Goal: Transaction & Acquisition: Book appointment/travel/reservation

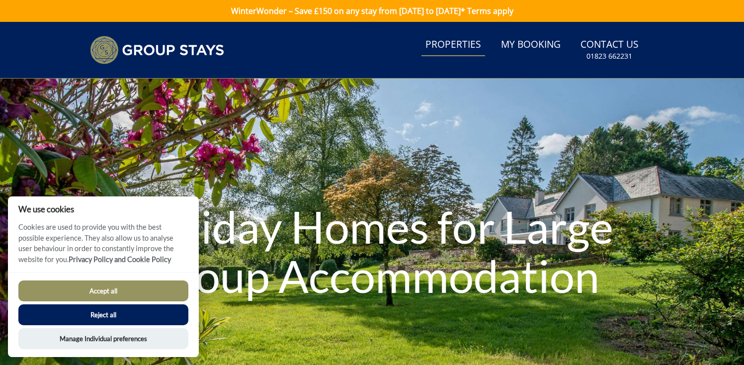
click at [460, 46] on link "Properties" at bounding box center [453, 45] width 64 height 22
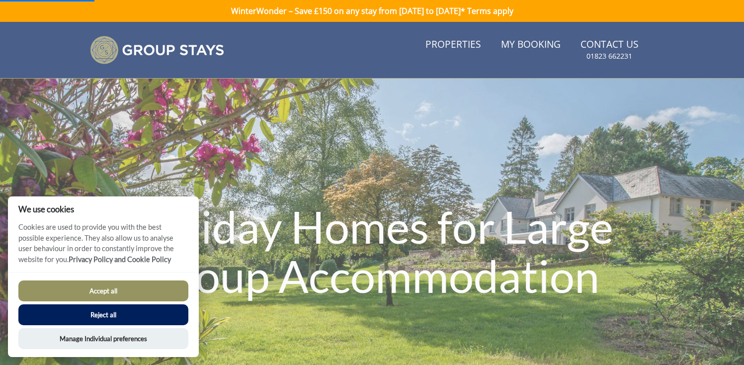
click at [121, 287] on button "Accept all" at bounding box center [103, 290] width 170 height 21
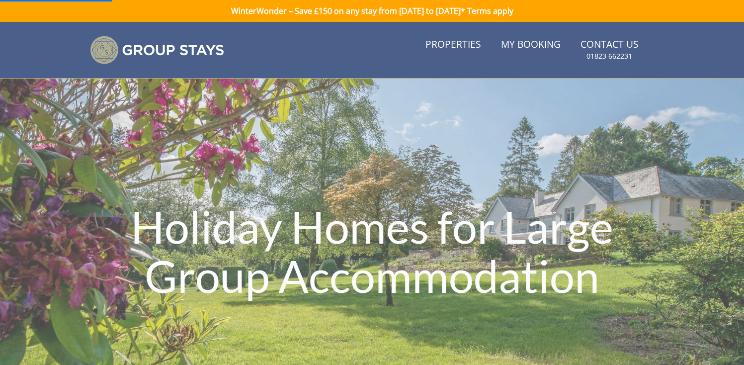
scroll to position [16, 0]
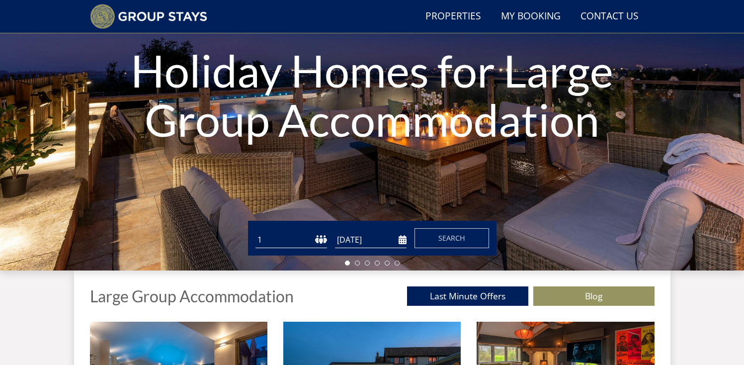
scroll to position [155, 0]
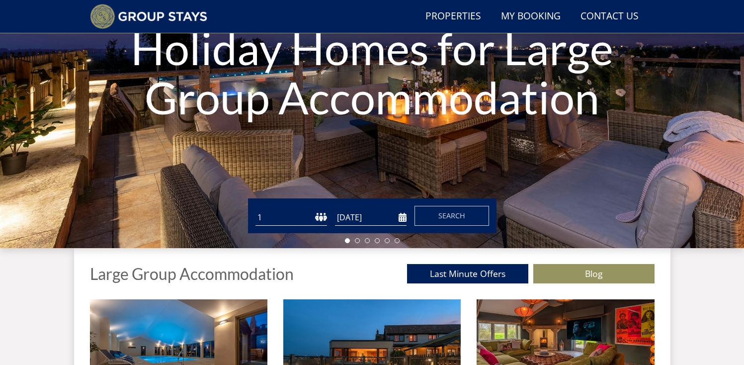
click at [284, 221] on select "1 2 3 4 5 6 7 8 9 10 11 12 13 14 15 16 17 18 19 20 21 22 23 24 25 26 27 28 29 3…" at bounding box center [291, 217] width 72 height 16
select select "10"
click at [255, 209] on select "1 2 3 4 5 6 7 8 9 10 11 12 13 14 15 16 17 18 19 20 21 22 23 24 25 26 27 28 29 3…" at bounding box center [291, 217] width 72 height 16
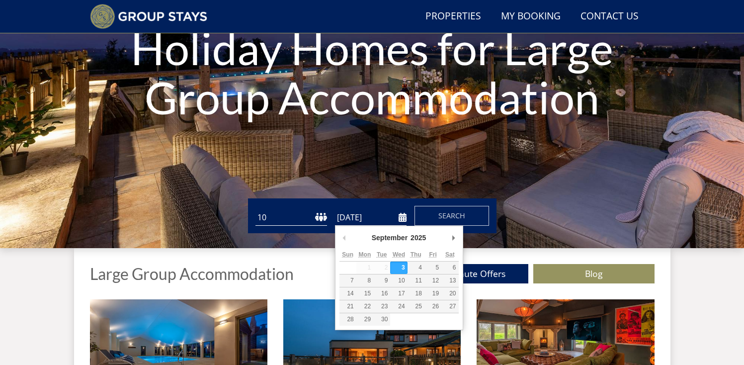
click at [392, 217] on input "[DATE]" at bounding box center [371, 217] width 72 height 16
type input "[DATE]"
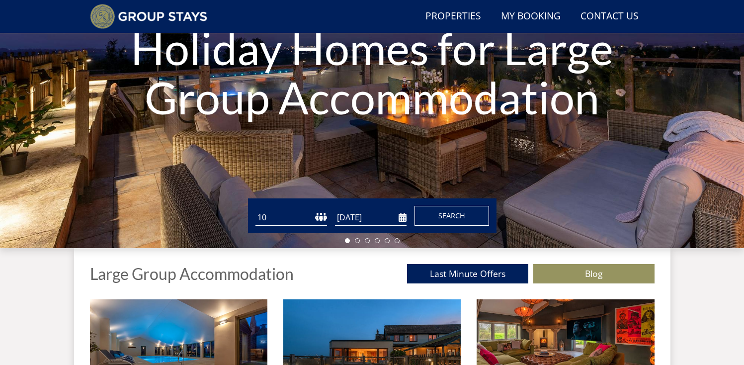
click at [469, 213] on button "Search" at bounding box center [451, 216] width 75 height 20
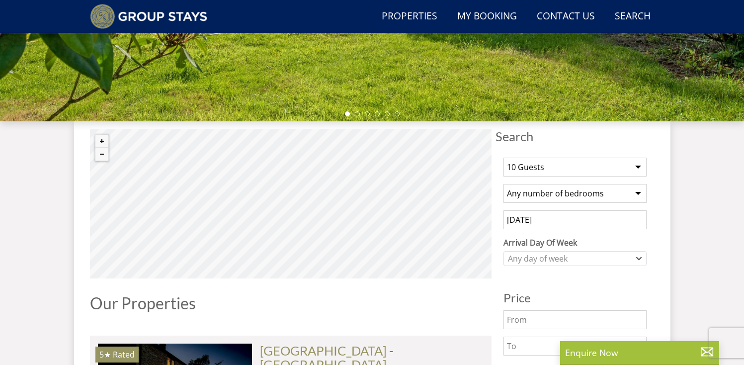
scroll to position [290, 0]
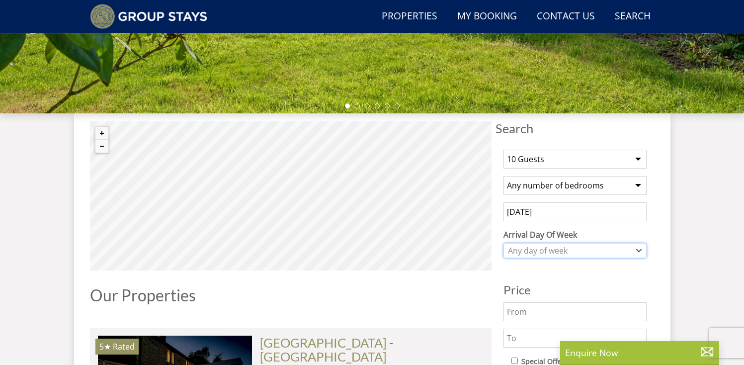
click at [566, 253] on div "Any day of week" at bounding box center [569, 250] width 129 height 11
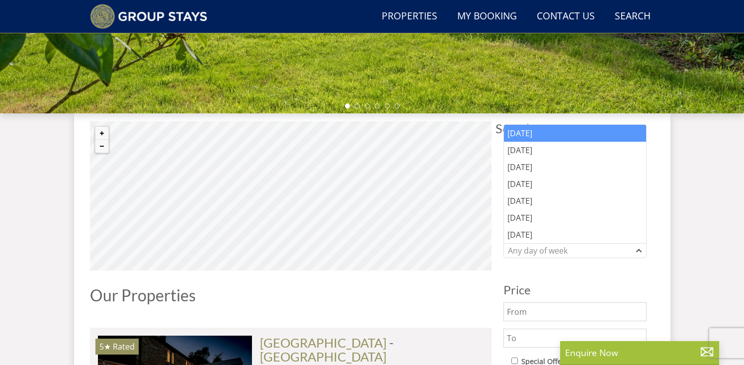
click at [528, 132] on div "[DATE]" at bounding box center [575, 133] width 142 height 17
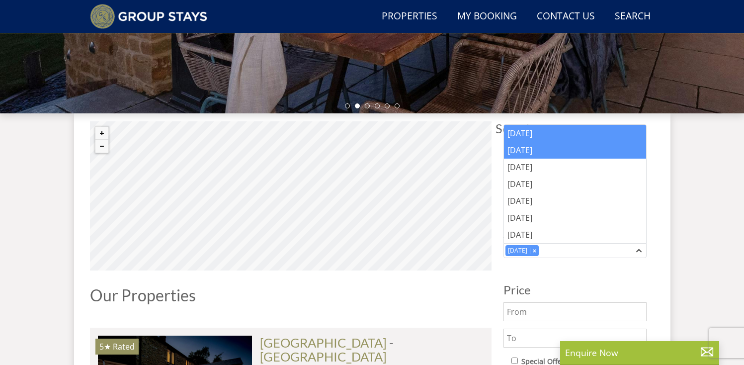
click at [551, 143] on div "[DATE]" at bounding box center [575, 150] width 142 height 17
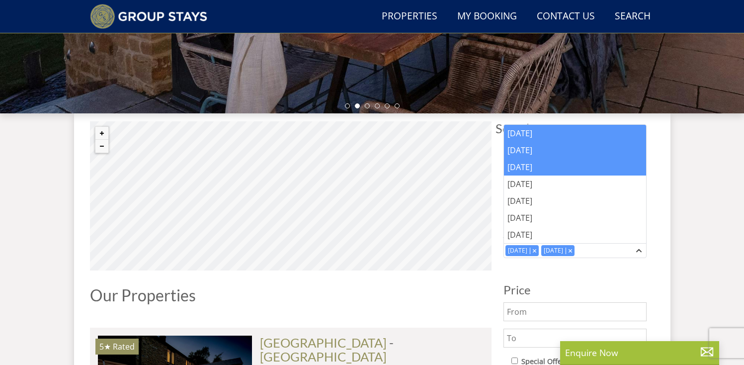
click at [540, 166] on div "[DATE]" at bounding box center [575, 167] width 142 height 17
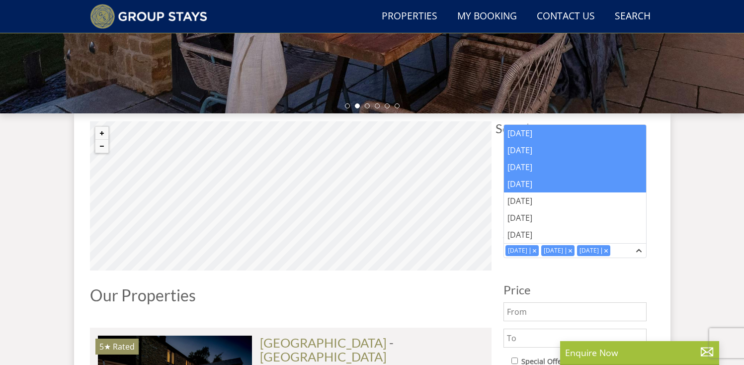
click at [534, 184] on div "[DATE]" at bounding box center [575, 183] width 142 height 17
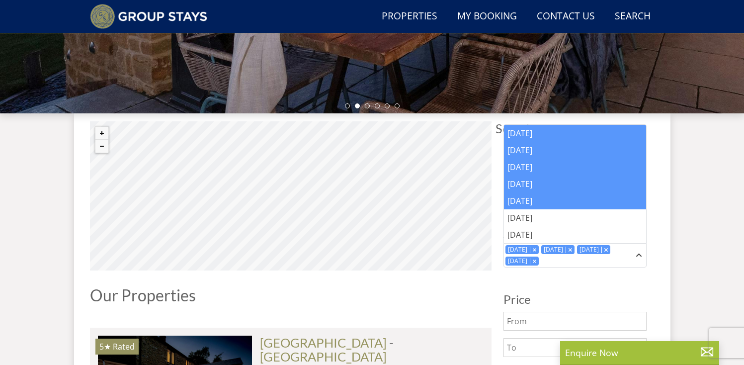
click at [527, 201] on div "[DATE]" at bounding box center [575, 200] width 142 height 17
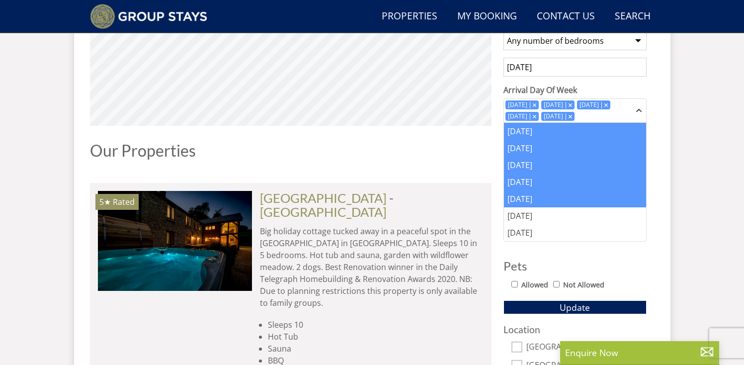
scroll to position [425, 0]
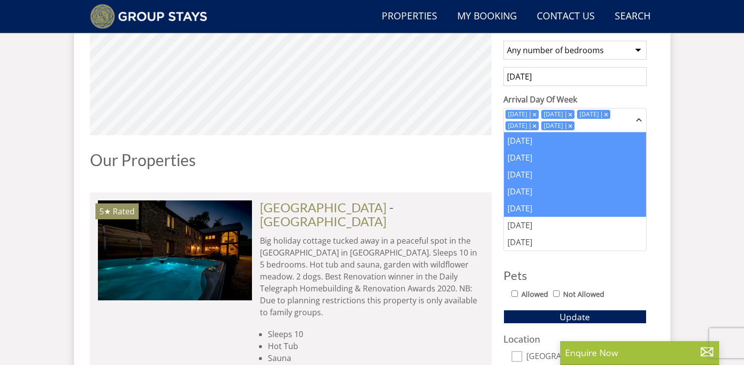
click at [515, 292] on input "Allowed" at bounding box center [514, 293] width 6 height 6
checkbox input "true"
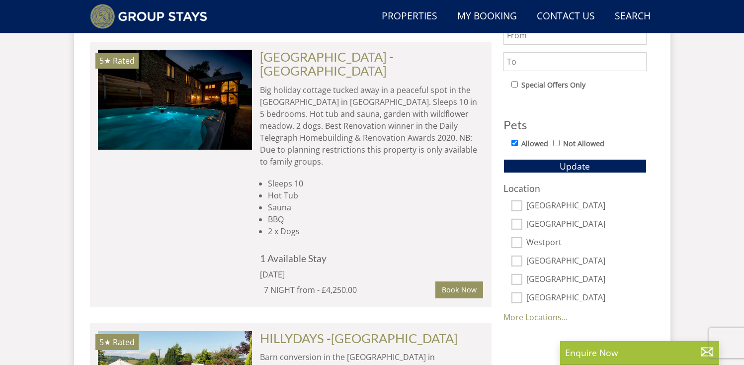
scroll to position [574, 0]
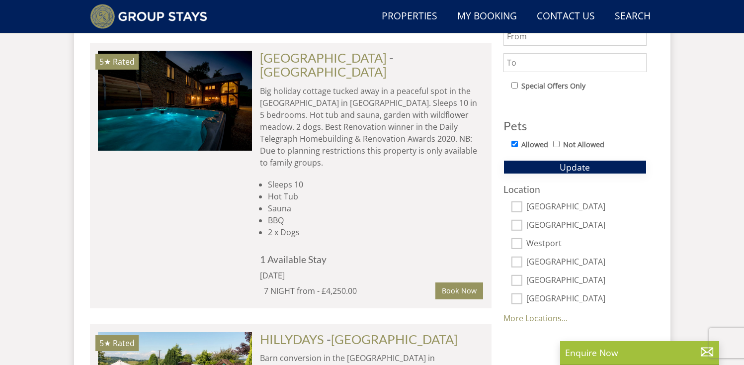
click at [585, 168] on span "Update" at bounding box center [575, 167] width 30 height 12
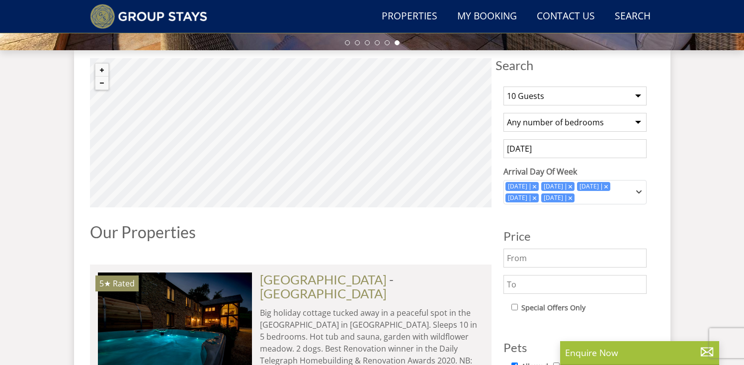
scroll to position [354, 0]
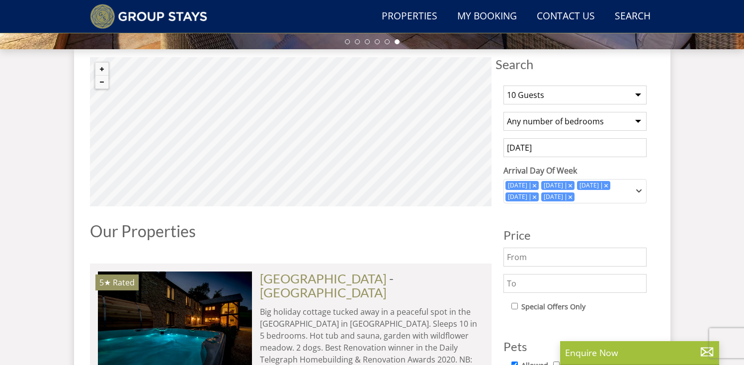
click at [599, 120] on select "Any number of bedrooms 4 Bedrooms 5 Bedrooms 6 Bedrooms 7 Bedrooms 8 Bedrooms 9…" at bounding box center [574, 121] width 143 height 19
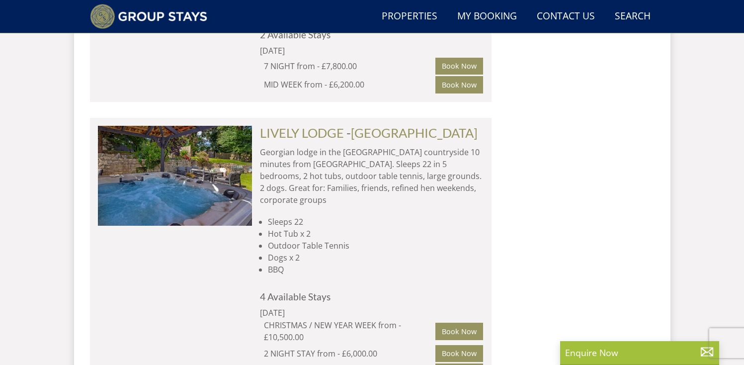
scroll to position [6202, 0]
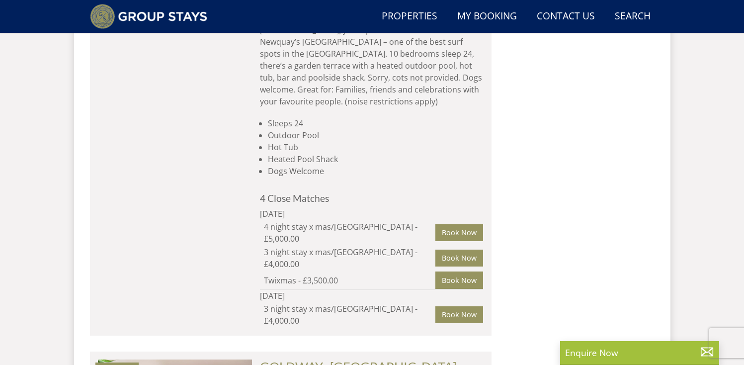
scroll to position [8646, 0]
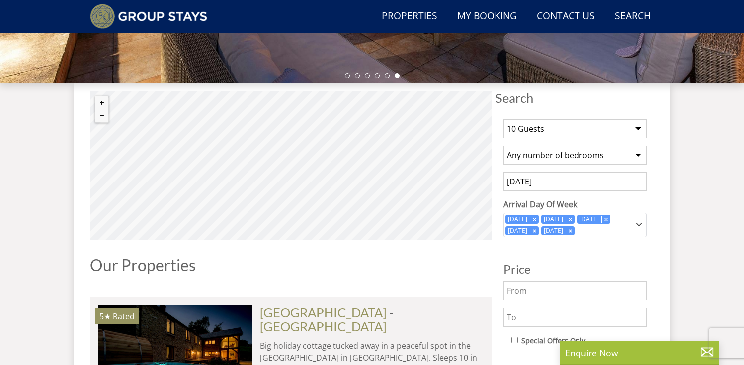
scroll to position [325, 0]
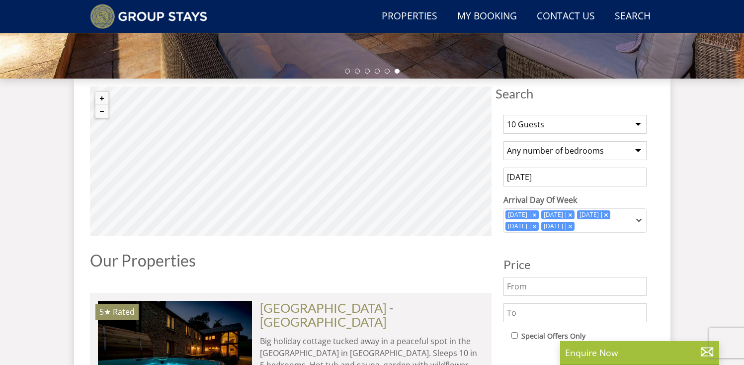
click at [643, 120] on select "1 Guest 2 Guests 3 Guests 4 Guests 5 Guests 6 Guests 7 Guests 8 Guests 9 Guests…" at bounding box center [574, 124] width 143 height 19
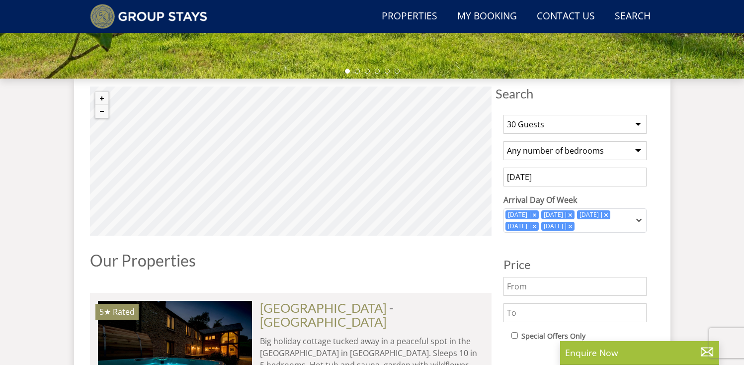
click at [503, 115] on select "1 Guest 2 Guests 3 Guests 4 Guests 5 Guests 6 Guests 7 Guests 8 Guests 9 Guests…" at bounding box center [574, 124] width 143 height 19
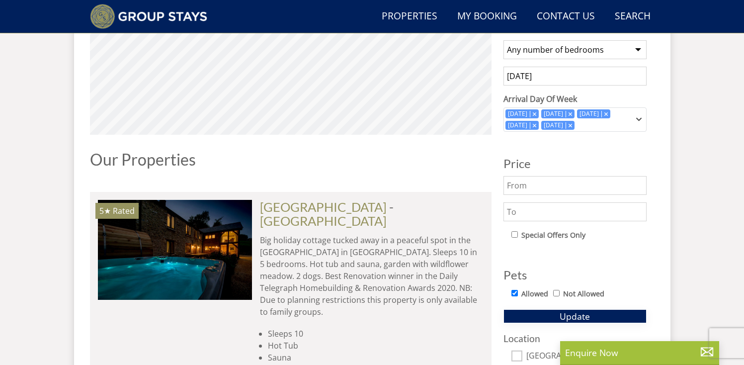
scroll to position [421, 0]
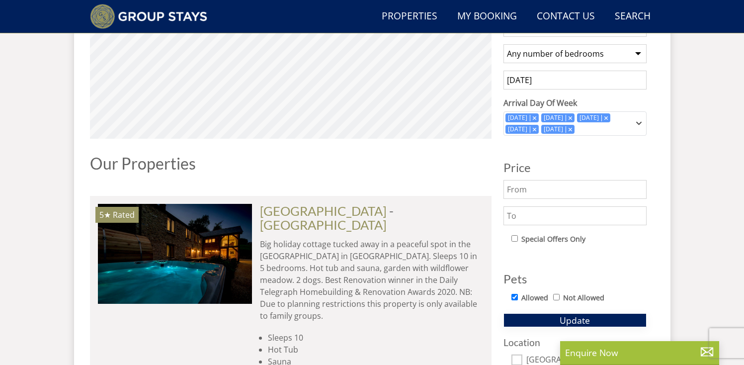
click at [582, 319] on span "Update" at bounding box center [575, 320] width 30 height 12
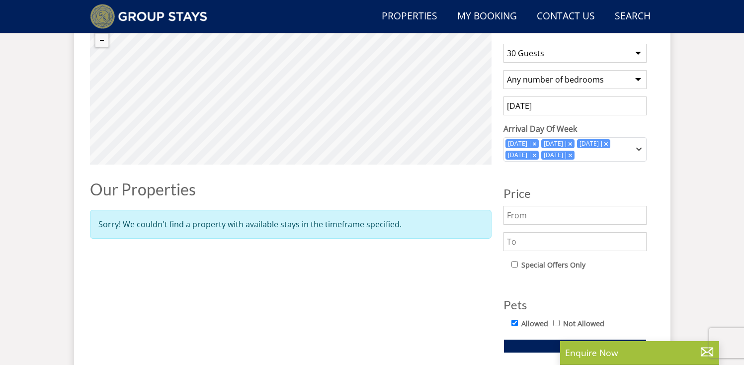
scroll to position [396, 0]
click at [621, 58] on select "1 Guest 2 Guests 3 Guests 4 Guests 5 Guests 6 Guests 7 Guests 8 Guests 9 Guests…" at bounding box center [574, 52] width 143 height 19
select select "28"
click at [503, 43] on select "1 Guest 2 Guests 3 Guests 4 Guests 5 Guests 6 Guests 7 Guests 8 Guests 9 Guests…" at bounding box center [574, 52] width 143 height 19
click at [638, 149] on icon "Combobox" at bounding box center [639, 149] width 4 height 2
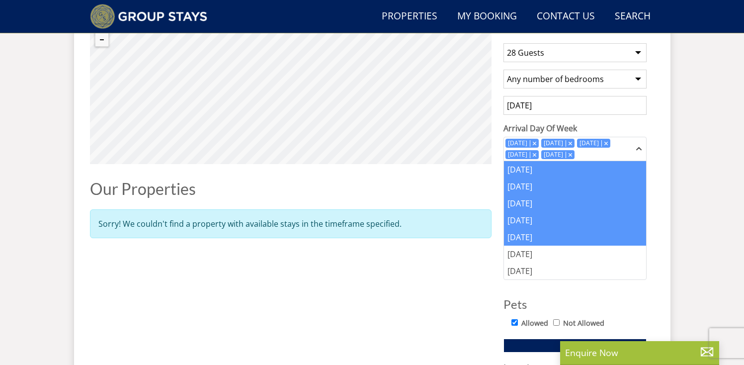
click at [531, 108] on input "[DATE]" at bounding box center [574, 105] width 143 height 19
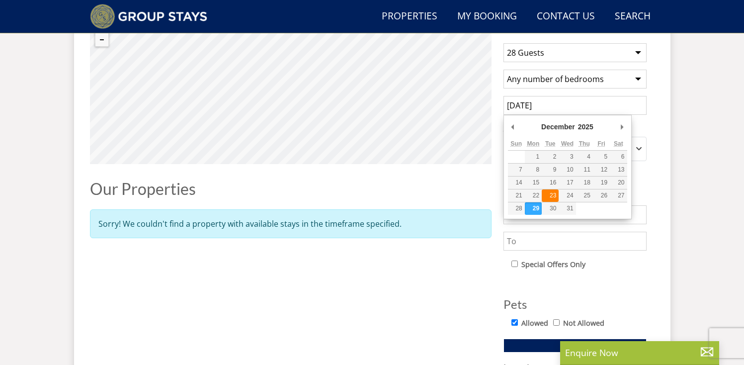
type input "[DATE]"
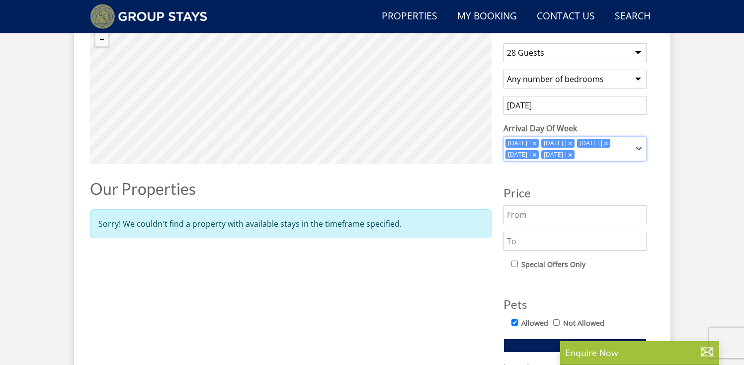
click at [634, 146] on div "[DATE] [DATE] [DATE] [DATE] [DATE]" at bounding box center [574, 149] width 143 height 24
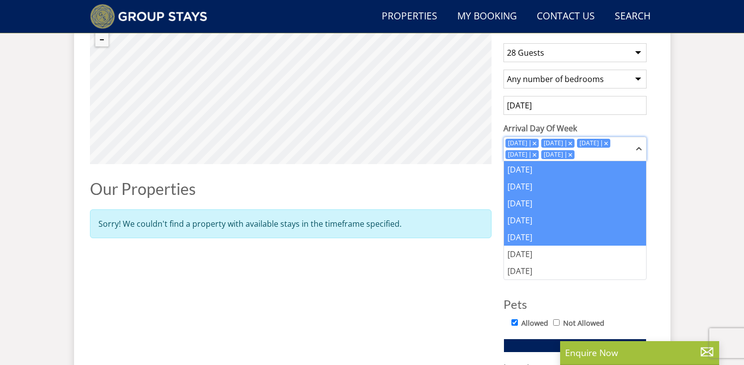
click at [536, 142] on icon "Combobox" at bounding box center [534, 142] width 3 height 3
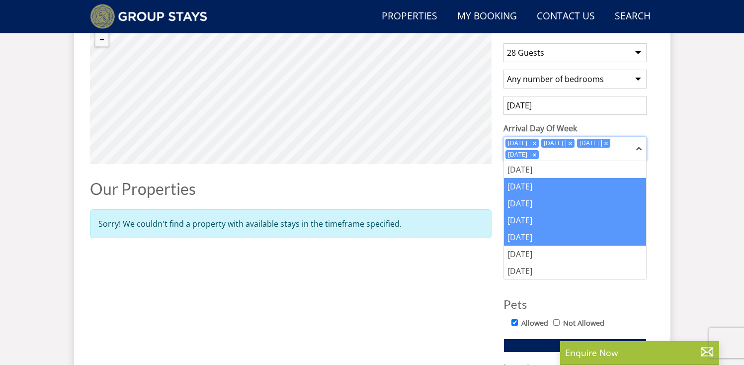
click at [536, 142] on icon "Combobox" at bounding box center [534, 143] width 3 height 3
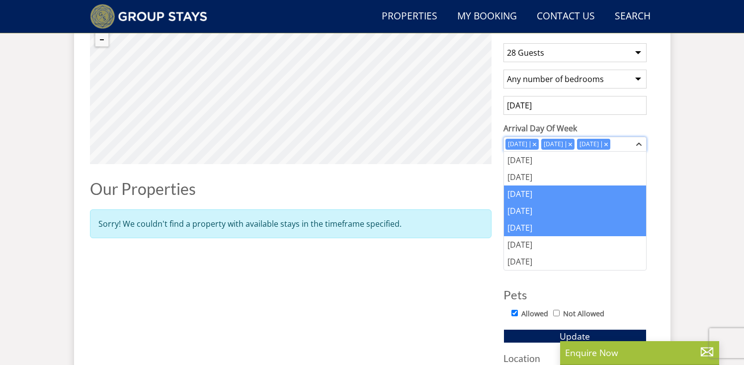
click at [530, 142] on div "[DATE]" at bounding box center [517, 144] width 24 height 9
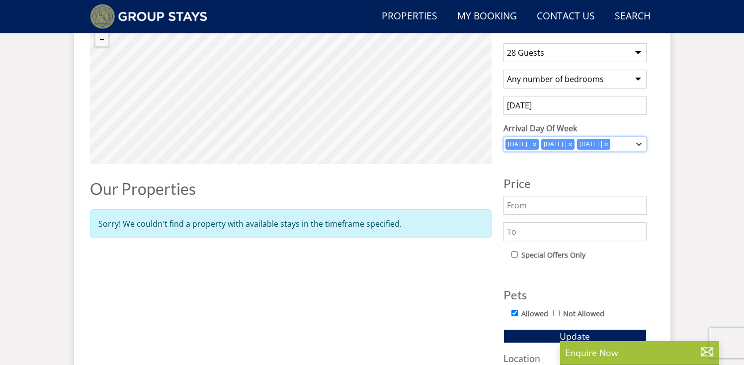
click at [536, 143] on icon "Combobox" at bounding box center [534, 143] width 3 height 3
click at [573, 141] on div "Combobox" at bounding box center [570, 144] width 9 height 6
click at [536, 143] on icon "Combobox" at bounding box center [534, 143] width 3 height 3
click at [543, 107] on input "[DATE]" at bounding box center [574, 105] width 143 height 19
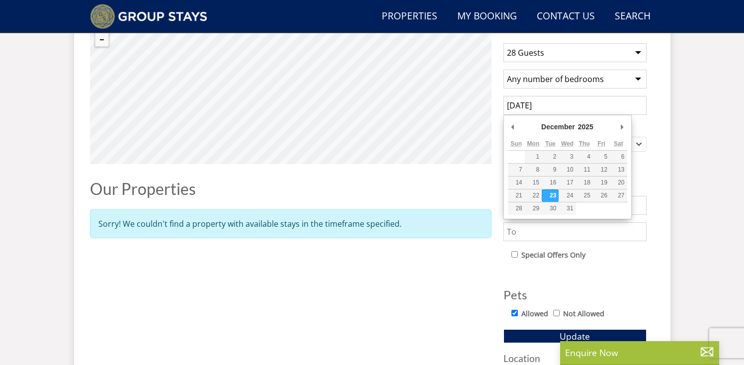
click at [656, 179] on div "Search Search 1 Guest 2 Guests 3 Guests 4 Guests 5 Guests 6 Guests 7 Guests 8 G…" at bounding box center [372, 190] width 596 height 366
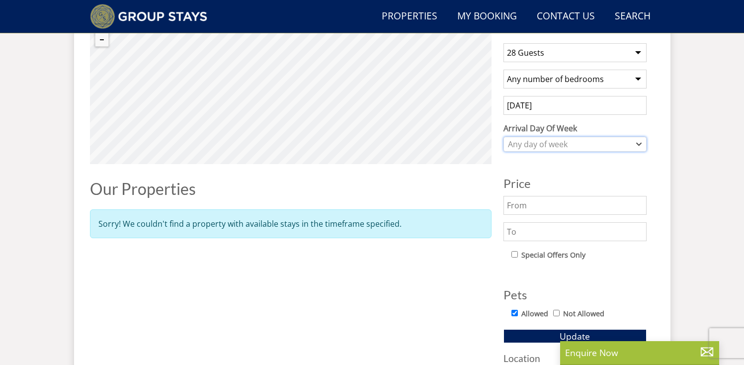
click at [632, 147] on div "Any day of week" at bounding box center [569, 144] width 129 height 11
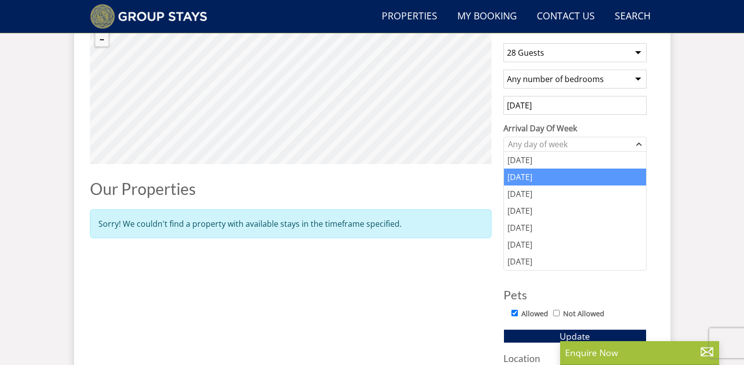
click at [570, 181] on div "[DATE]" at bounding box center [575, 176] width 142 height 17
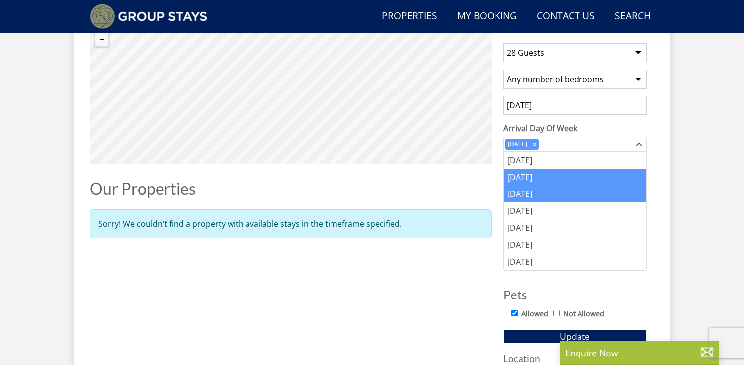
click at [567, 192] on div "[DATE]" at bounding box center [575, 193] width 142 height 17
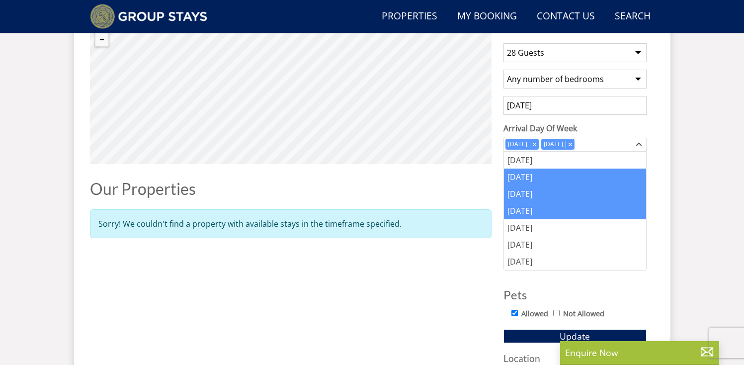
click at [554, 207] on div "[DATE]" at bounding box center [575, 210] width 142 height 17
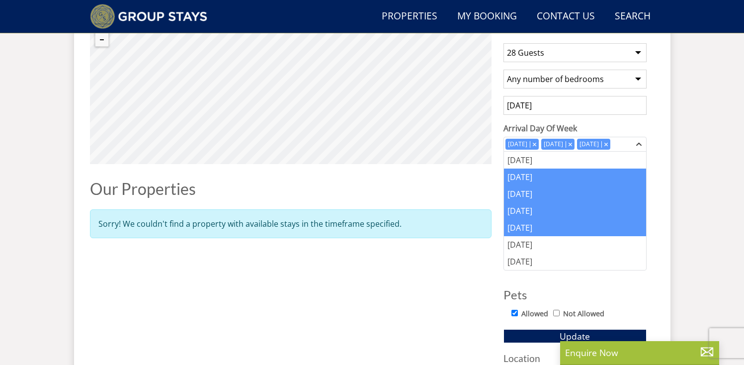
click at [542, 226] on div "[DATE]" at bounding box center [575, 227] width 142 height 17
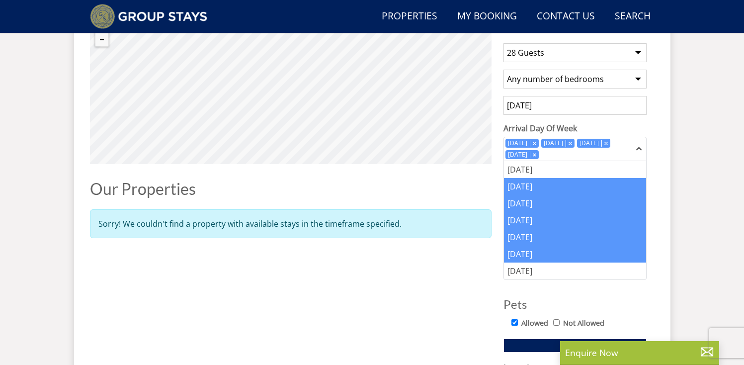
click at [539, 252] on div "[DATE]" at bounding box center [575, 254] width 142 height 17
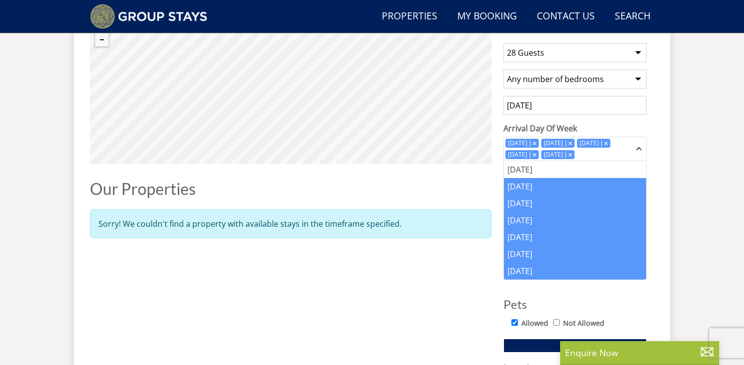
click at [537, 269] on div "[DATE]" at bounding box center [575, 270] width 142 height 17
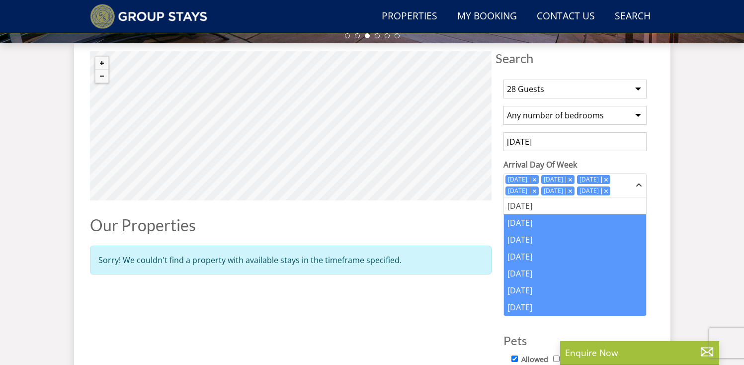
scroll to position [358, 0]
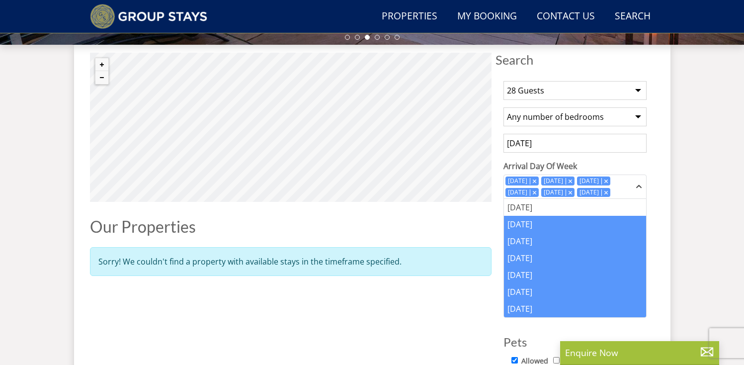
click at [676, 252] on div "Search Menu Properties My Booking Contact Us [PHONE_NUMBER] Search Check Availa…" at bounding box center [372, 50] width 744 height 773
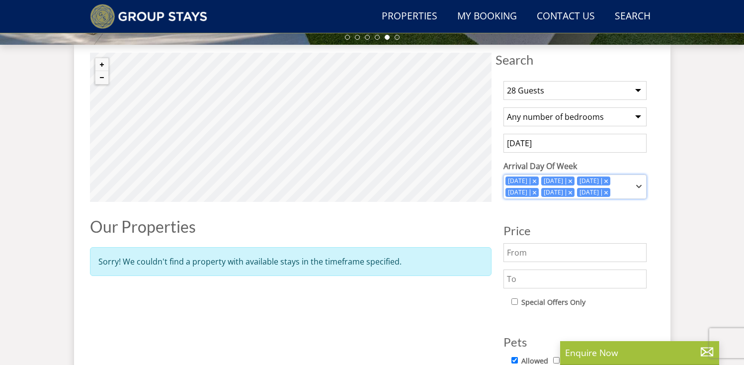
click at [608, 179] on icon "Combobox" at bounding box center [605, 180] width 3 height 3
click at [574, 181] on div "Combobox" at bounding box center [570, 180] width 9 height 6
click at [608, 179] on icon "Combobox" at bounding box center [605, 180] width 3 height 3
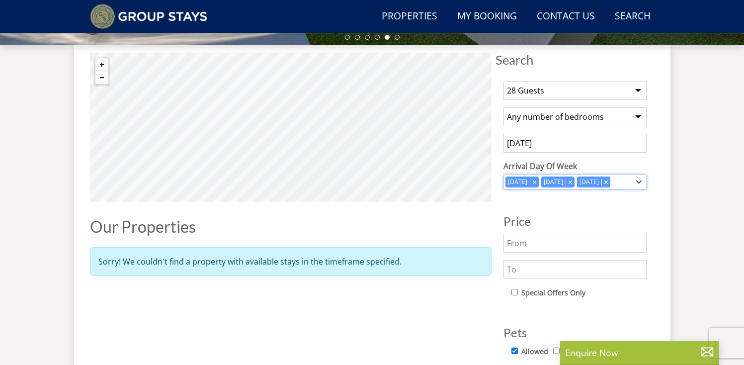
click at [571, 182] on icon "Combobox" at bounding box center [570, 181] width 3 height 3
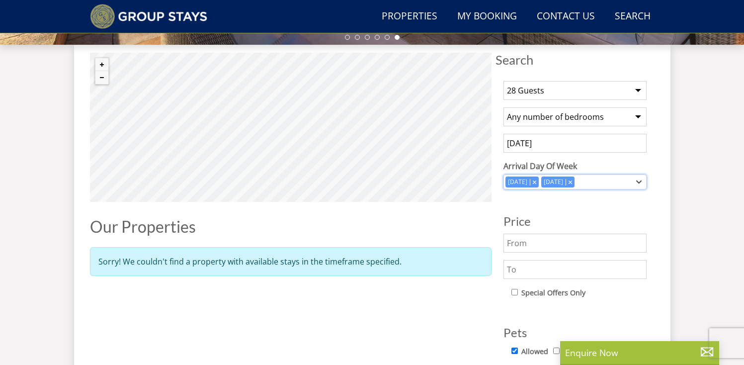
click at [574, 180] on div "Combobox" at bounding box center [570, 181] width 9 height 6
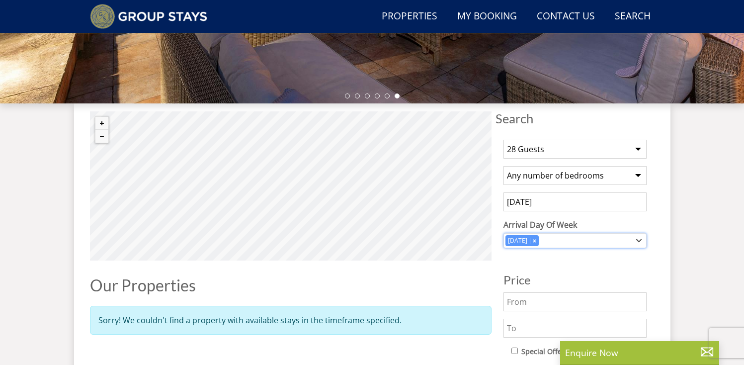
scroll to position [448, 0]
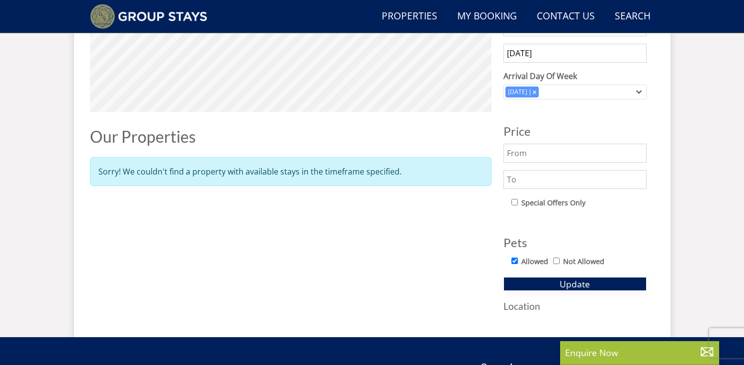
click at [583, 284] on span "Update" at bounding box center [575, 284] width 30 height 12
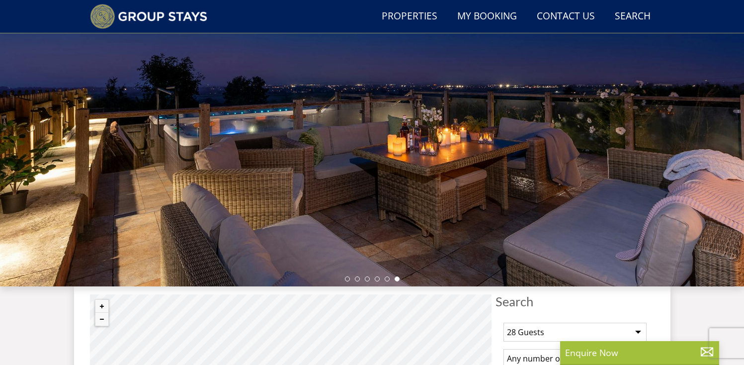
scroll to position [0, 0]
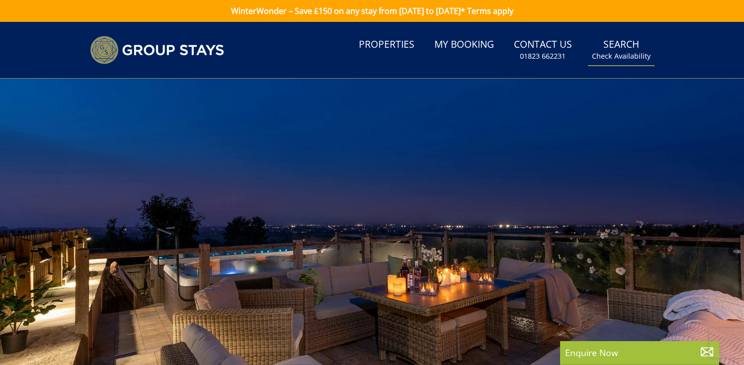
click at [632, 56] on small "Check Availability" at bounding box center [621, 56] width 59 height 10
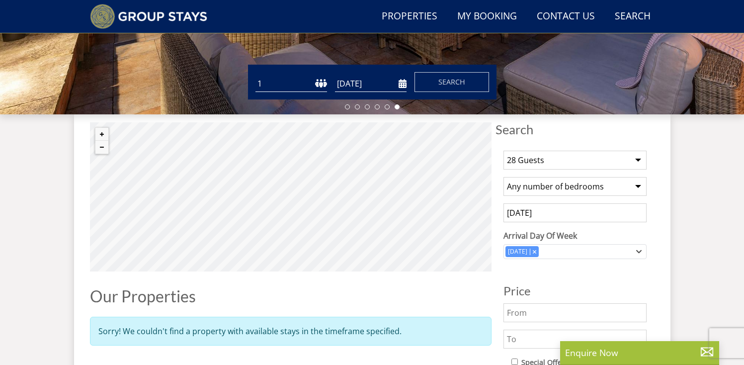
scroll to position [293, 0]
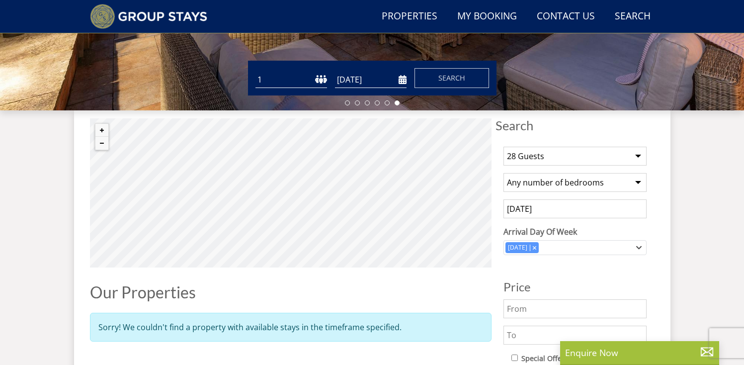
click at [320, 82] on select "1 2 3 4 5 6 7 8 9 10 11 12 13 14 15 16 17 18 19 20 21 22 23 24 25 26 27 28 29 3…" at bounding box center [291, 80] width 72 height 16
select select "25"
click at [255, 72] on select "1 2 3 4 5 6 7 8 9 10 11 12 13 14 15 16 17 18 19 20 21 22 23 24 25 26 27 28 29 3…" at bounding box center [291, 80] width 72 height 16
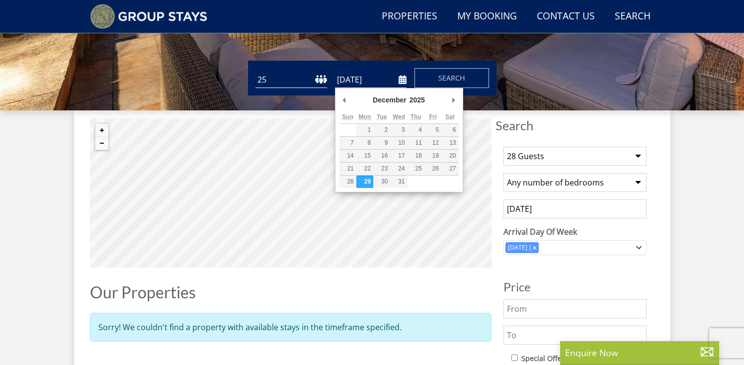
click at [378, 82] on input "[DATE]" at bounding box center [371, 80] width 72 height 16
type input "[DATE]"
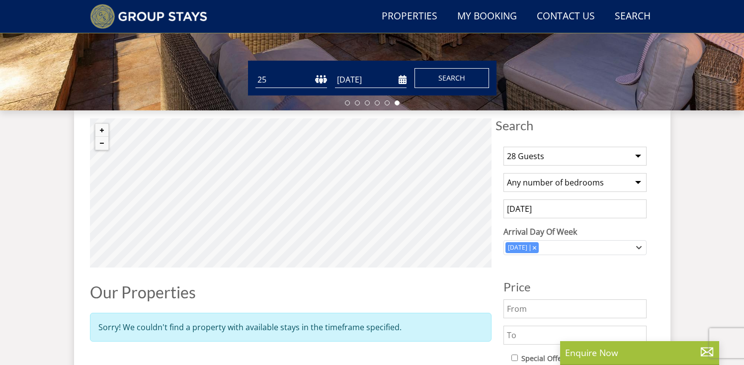
click at [449, 72] on button "Search" at bounding box center [451, 78] width 75 height 20
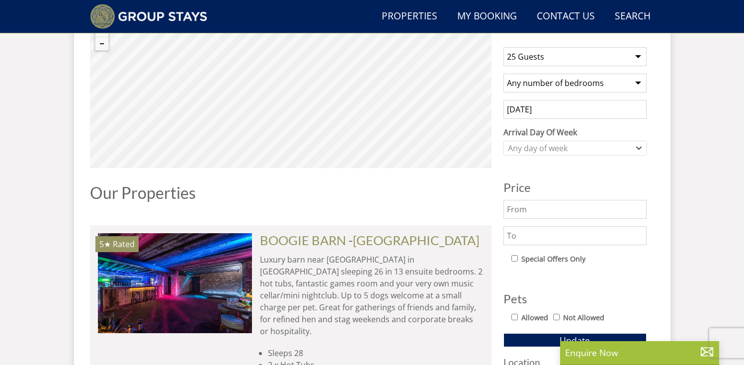
scroll to position [383, 0]
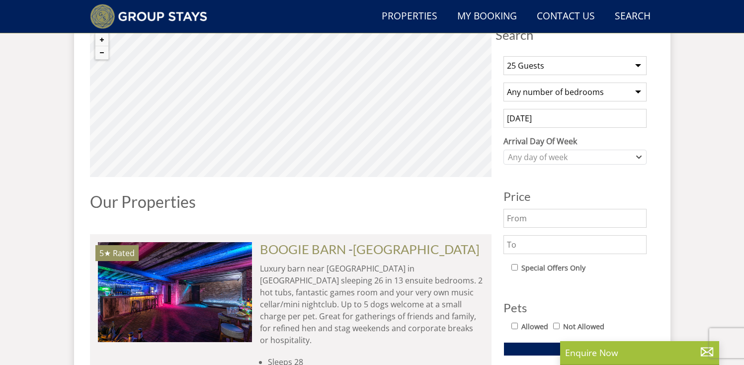
click at [567, 118] on input "[DATE]" at bounding box center [574, 118] width 143 height 19
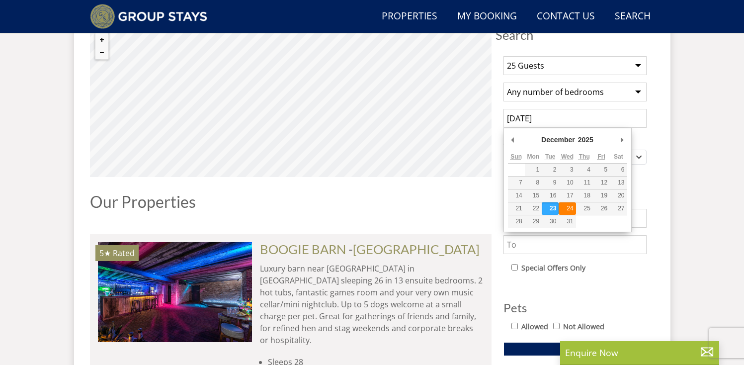
type input "[DATE]"
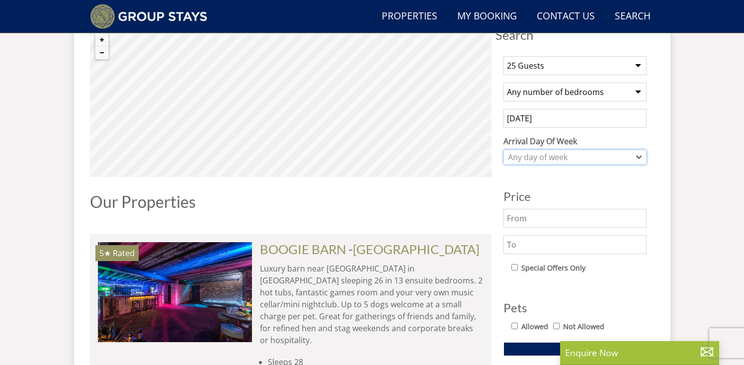
click at [587, 160] on div "Any day of week" at bounding box center [569, 157] width 129 height 11
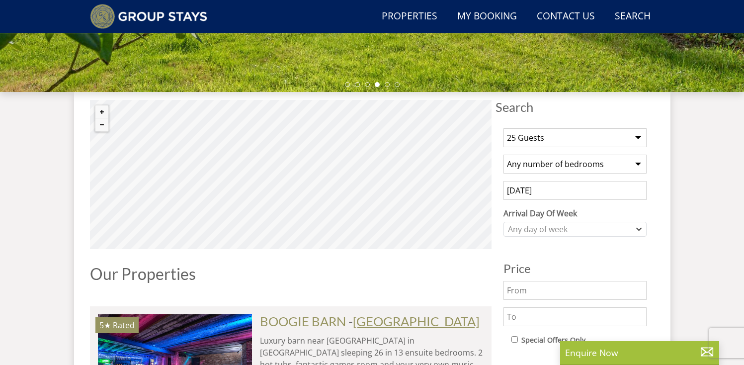
scroll to position [201, 0]
